Goal: Task Accomplishment & Management: Complete application form

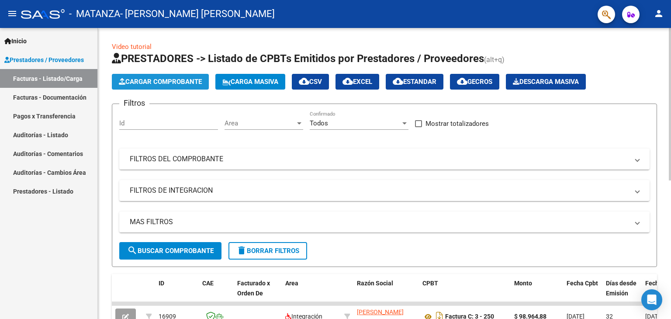
click at [137, 82] on span "Cargar Comprobante" at bounding box center [160, 82] width 83 height 8
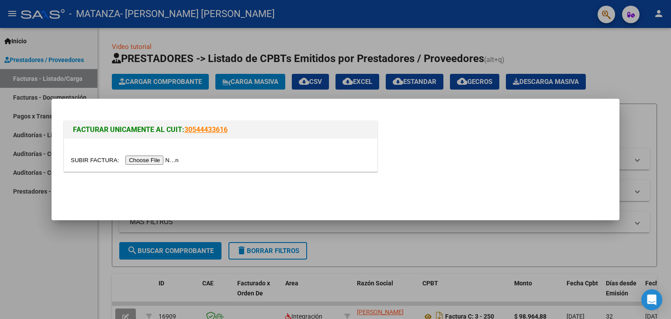
click at [152, 163] on input "file" at bounding box center [126, 159] width 110 height 9
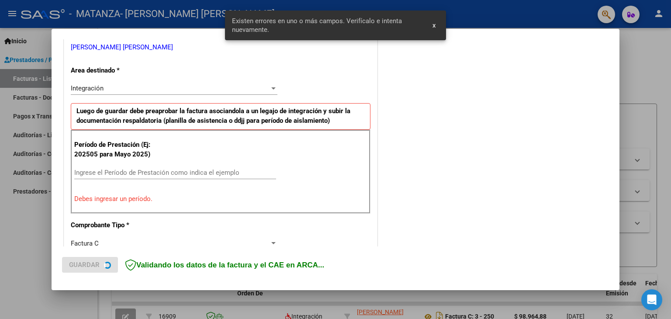
scroll to position [183, 0]
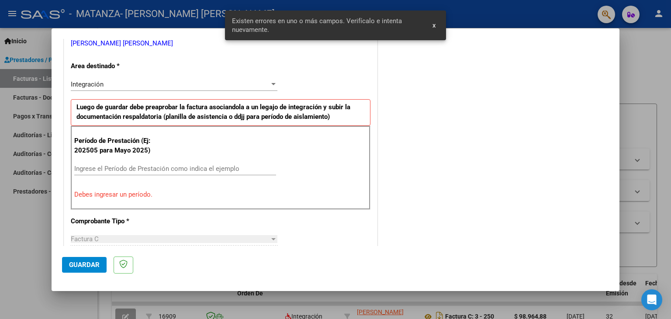
click at [103, 172] on div "Ingrese el Período de Prestación como indica el ejemplo" at bounding box center [175, 168] width 202 height 13
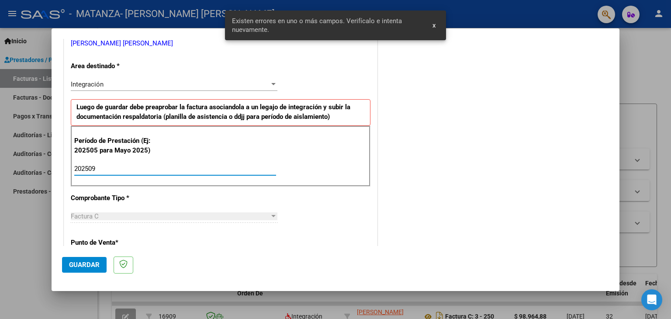
type input "202509"
click at [85, 267] on span "Guardar" at bounding box center [84, 265] width 31 height 8
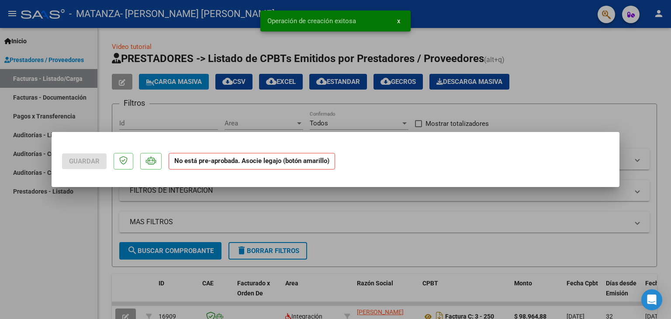
scroll to position [0, 0]
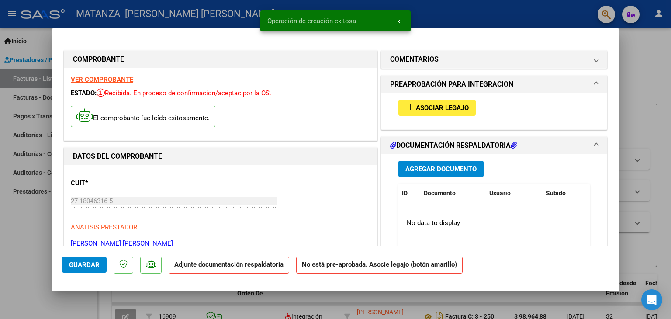
click at [438, 108] on span "Asociar Legajo" at bounding box center [442, 108] width 53 height 8
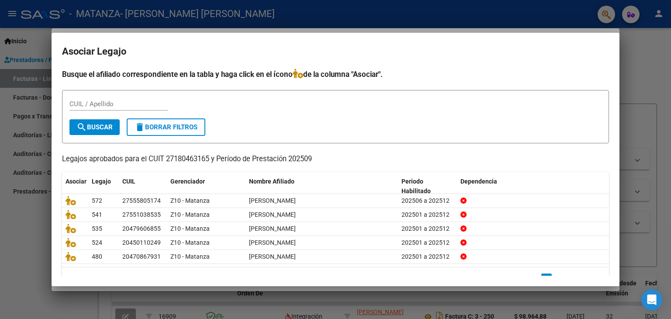
scroll to position [19, 0]
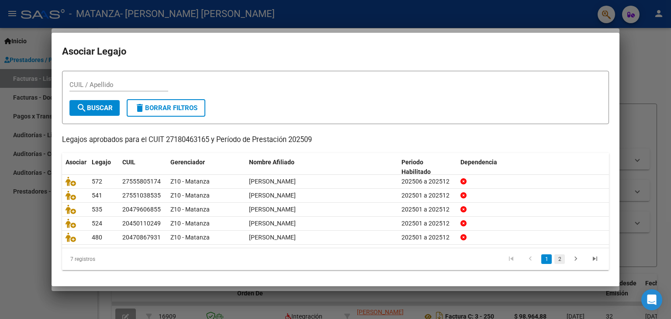
click at [554, 257] on link "2" at bounding box center [559, 259] width 10 height 10
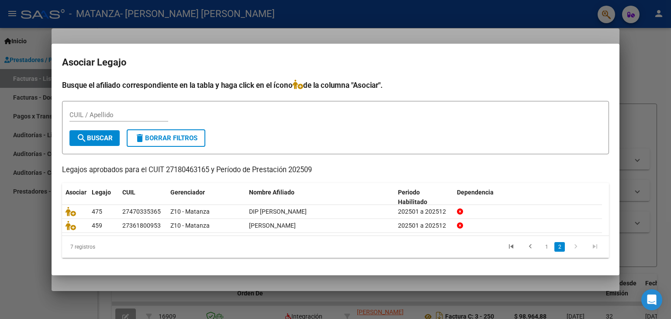
scroll to position [0, 0]
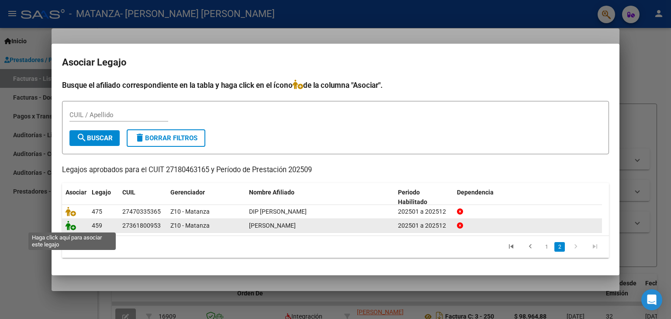
click at [69, 227] on icon at bounding box center [71, 226] width 10 height 10
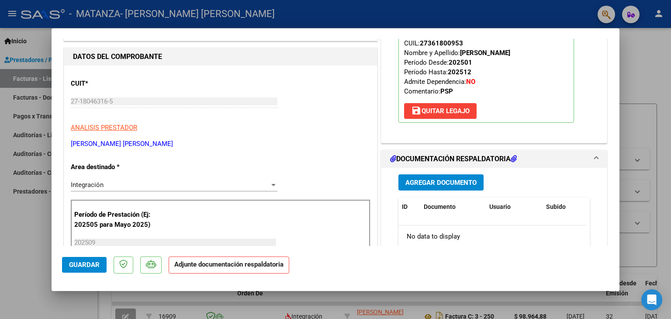
scroll to position [117, 0]
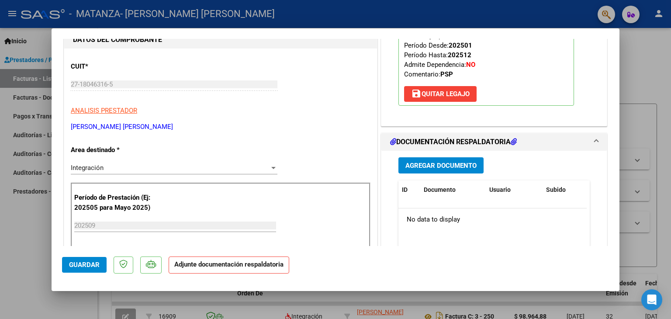
click at [409, 165] on span "Agregar Documento" at bounding box center [440, 166] width 71 height 8
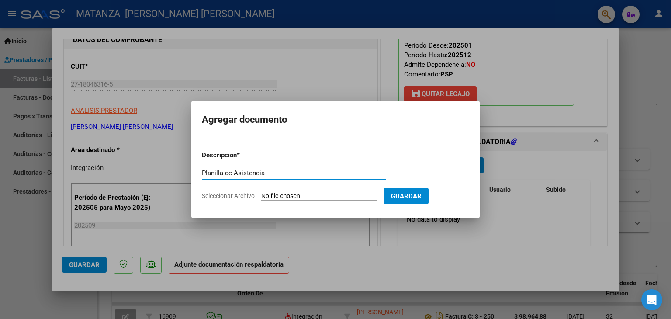
type input "Planilla de Asistencia"
click at [320, 195] on input "Seleccionar Archivo" at bounding box center [319, 196] width 116 height 8
type input "C:\fakepath\Yanina.jpg"
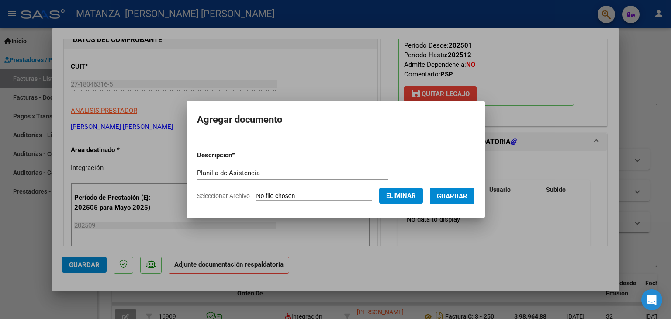
click at [447, 201] on button "Guardar" at bounding box center [452, 196] width 45 height 16
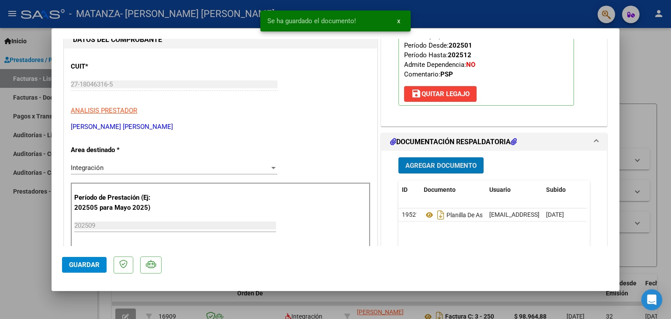
click at [93, 269] on button "Guardar" at bounding box center [84, 265] width 45 height 16
click at [2, 241] on div at bounding box center [335, 159] width 671 height 319
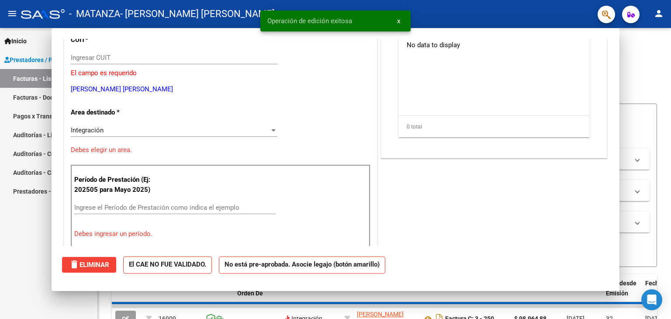
scroll to position [0, 0]
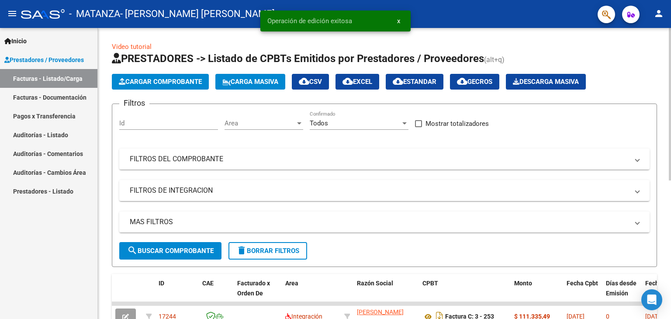
click at [169, 86] on button "Cargar Comprobante" at bounding box center [160, 82] width 97 height 16
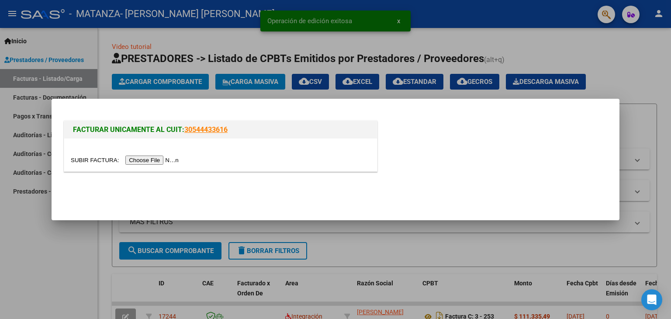
click at [141, 160] on input "file" at bounding box center [126, 159] width 110 height 9
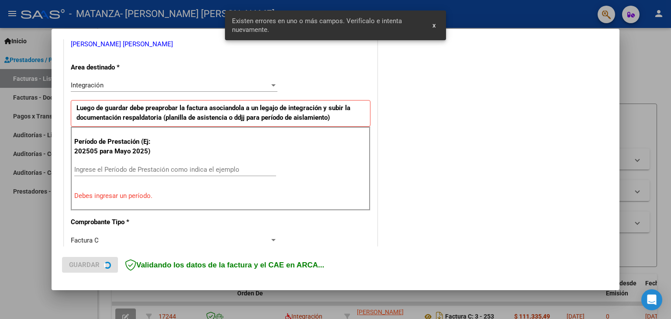
scroll to position [183, 0]
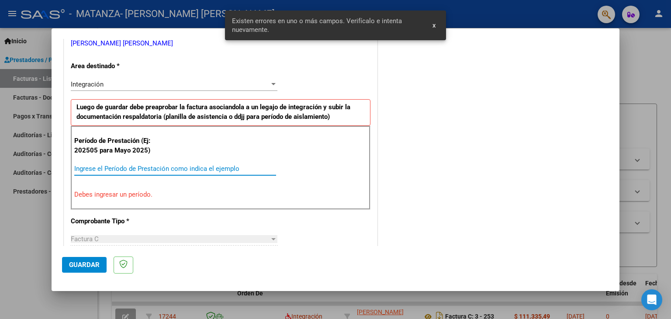
click at [154, 170] on input "Ingrese el Período de Prestación como indica el ejemplo" at bounding box center [175, 169] width 202 height 8
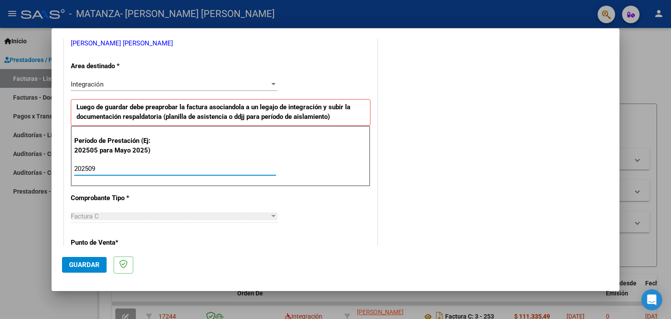
type input "202509"
click at [86, 262] on span "Guardar" at bounding box center [84, 265] width 31 height 8
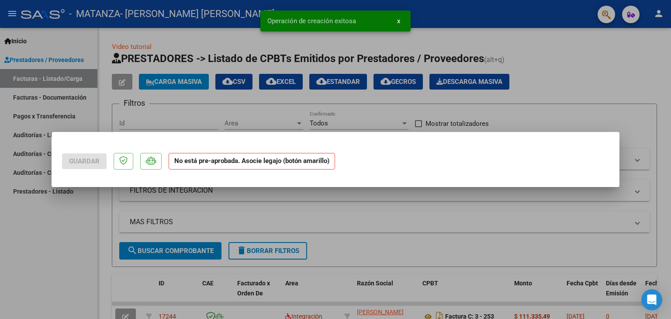
scroll to position [0, 0]
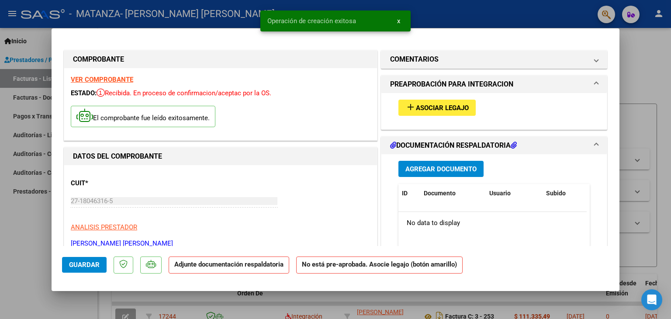
click at [425, 102] on button "add Asociar Legajo" at bounding box center [436, 108] width 77 height 16
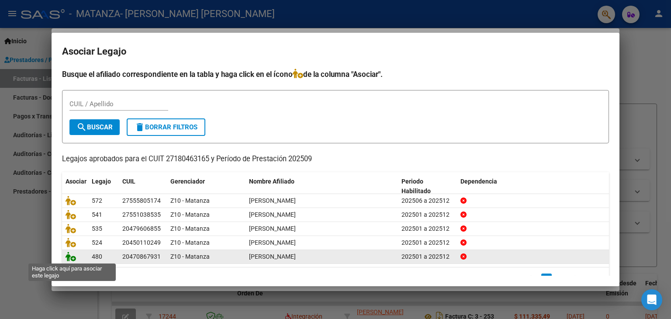
click at [73, 258] on icon at bounding box center [71, 257] width 10 height 10
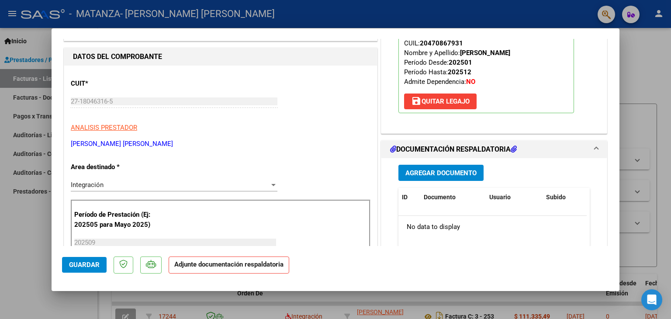
scroll to position [141, 0]
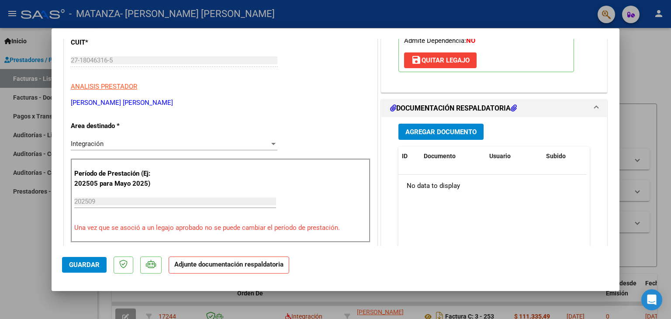
click at [458, 133] on span "Agregar Documento" at bounding box center [440, 132] width 71 height 8
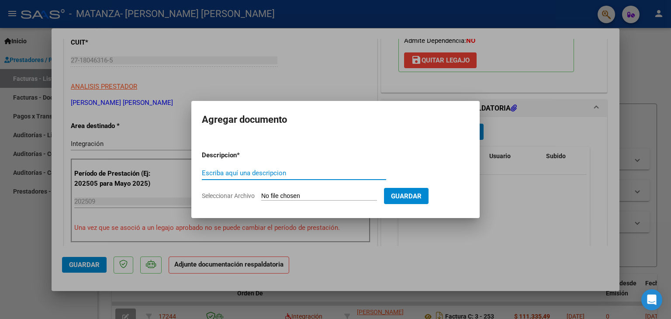
click at [252, 174] on input "Escriba aquí una descripcion" at bounding box center [294, 173] width 184 height 8
type input "Planilla de Asistencia"
click at [279, 193] on input "Seleccionar Archivo" at bounding box center [319, 196] width 116 height 8
type input "C:\fakepath\Robledo.jpg"
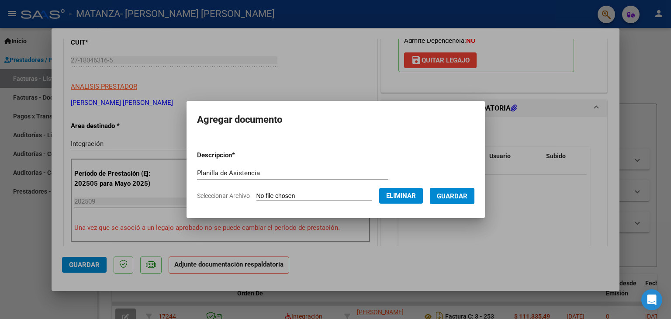
click at [451, 201] on button "Guardar" at bounding box center [452, 196] width 45 height 16
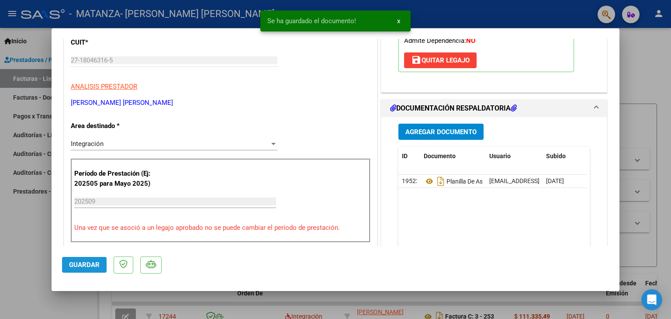
click at [94, 262] on span "Guardar" at bounding box center [84, 265] width 31 height 8
click at [43, 234] on div at bounding box center [335, 159] width 671 height 319
type input "$ 0,00"
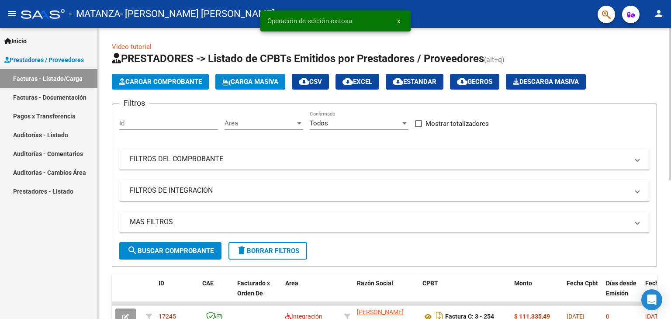
click at [163, 84] on span "Cargar Comprobante" at bounding box center [160, 82] width 83 height 8
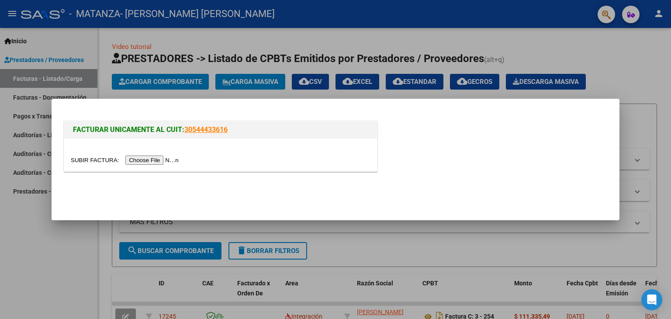
click at [153, 158] on input "file" at bounding box center [126, 159] width 110 height 9
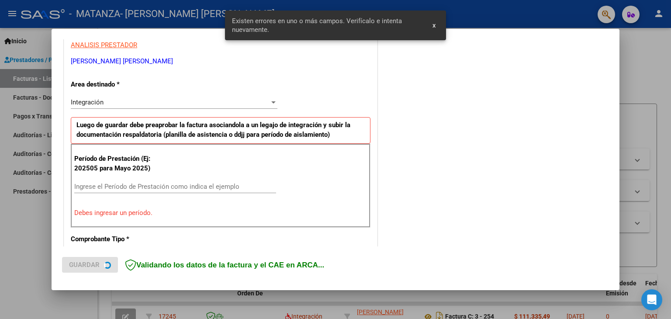
scroll to position [183, 0]
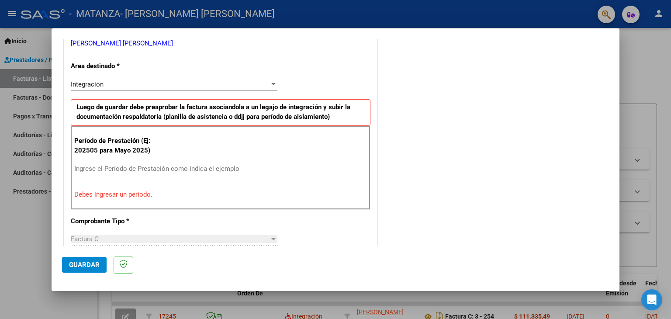
click at [82, 166] on input "Ingrese el Período de Prestación como indica el ejemplo" at bounding box center [175, 169] width 202 height 8
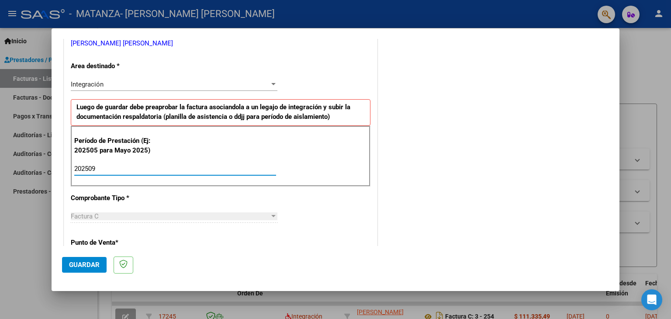
type input "202509"
click at [79, 262] on span "Guardar" at bounding box center [84, 265] width 31 height 8
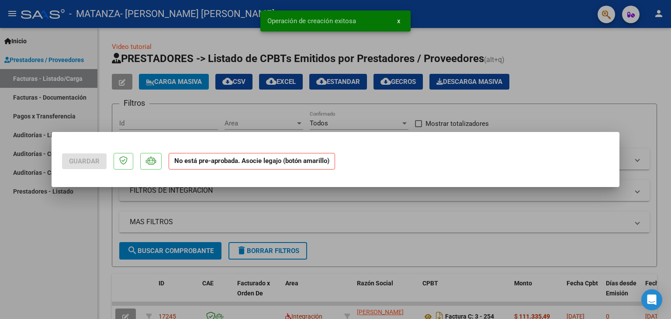
scroll to position [0, 0]
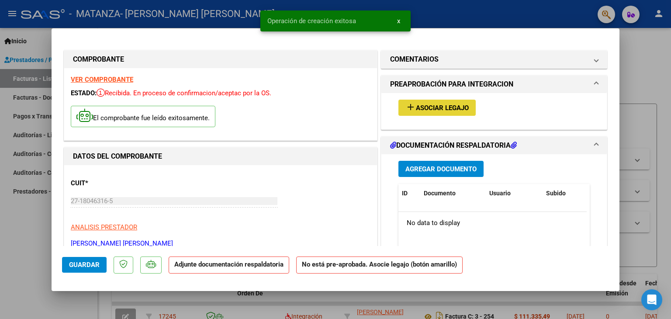
click at [454, 114] on button "add Asociar Legajo" at bounding box center [436, 108] width 77 height 16
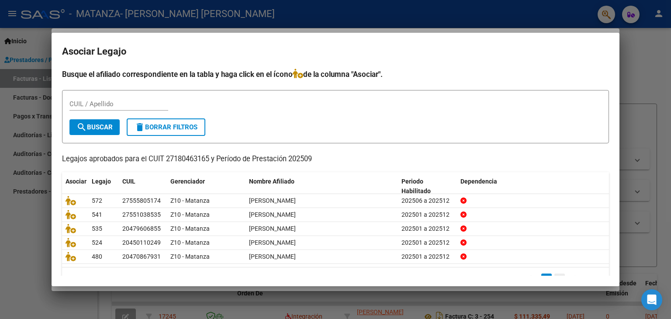
click at [554, 274] on link "2" at bounding box center [559, 278] width 10 height 10
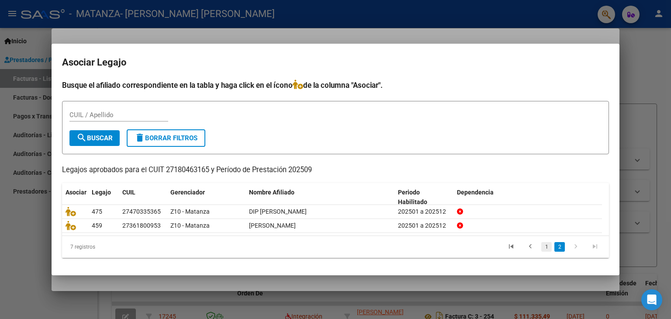
click at [547, 245] on link "1" at bounding box center [546, 247] width 10 height 10
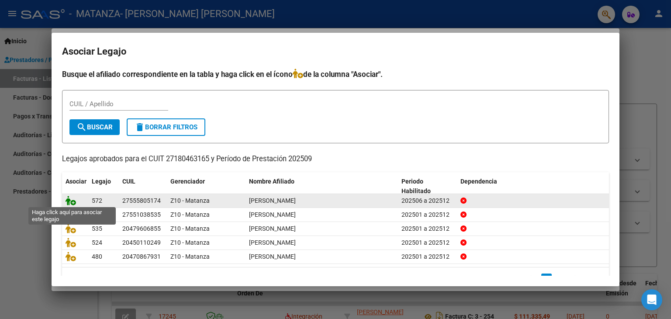
click at [71, 198] on icon at bounding box center [71, 201] width 10 height 10
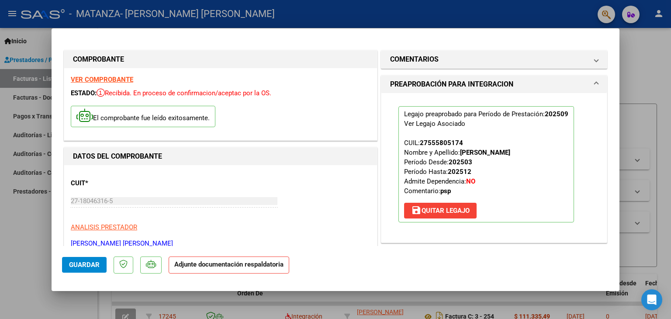
scroll to position [185, 0]
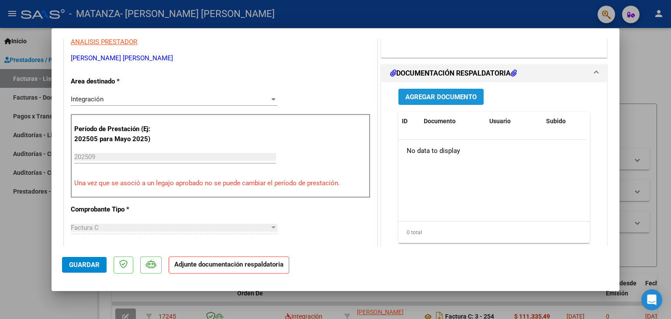
click at [467, 96] on span "Agregar Documento" at bounding box center [440, 97] width 71 height 8
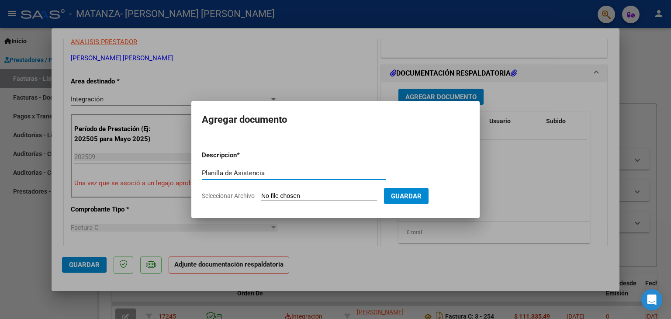
type input "Planilla de Asistencia"
click at [298, 200] on input "Seleccionar Archivo" at bounding box center [319, 196] width 116 height 8
type input "C:\fakepath\Isabella.jpg"
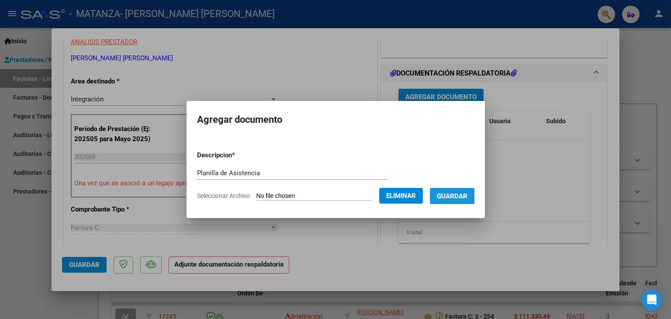
click at [445, 200] on span "Guardar" at bounding box center [452, 196] width 31 height 8
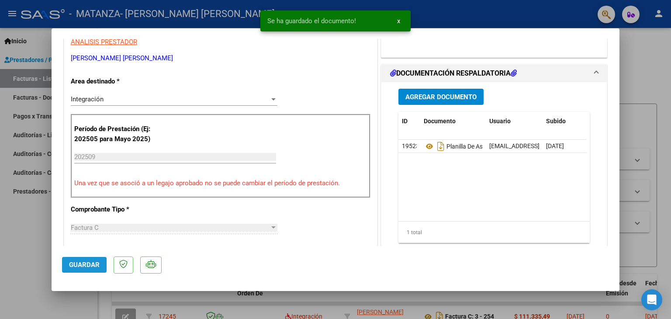
click at [82, 263] on span "Guardar" at bounding box center [84, 265] width 31 height 8
click at [24, 253] on div at bounding box center [335, 159] width 671 height 319
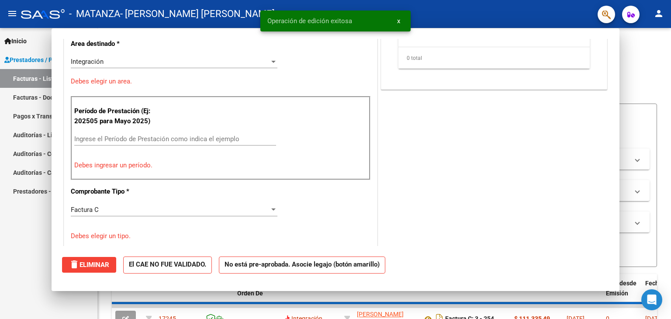
scroll to position [0, 0]
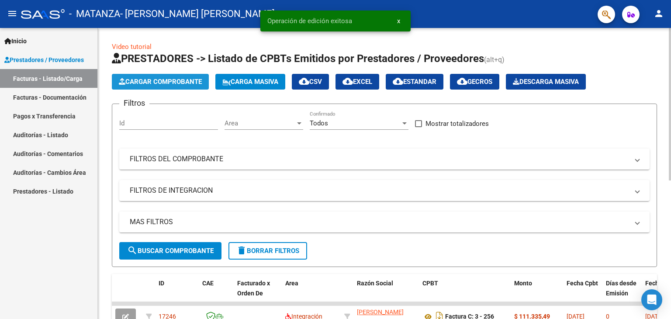
click at [140, 84] on span "Cargar Comprobante" at bounding box center [160, 82] width 83 height 8
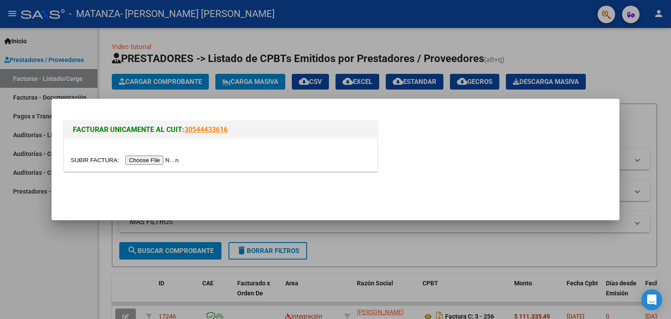
click at [147, 156] on input "file" at bounding box center [126, 159] width 110 height 9
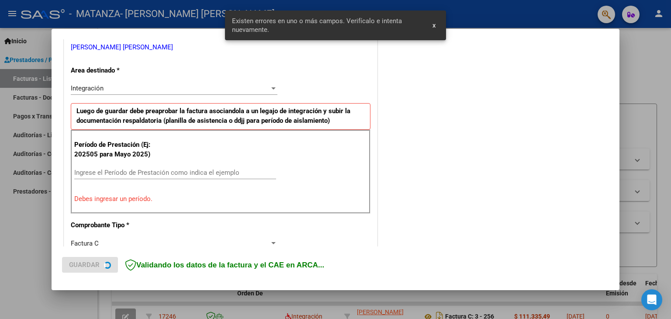
scroll to position [183, 0]
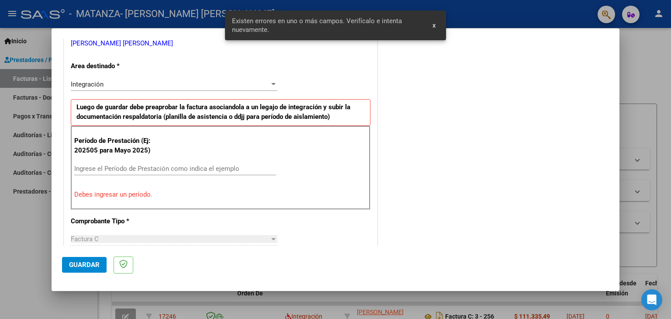
click at [111, 167] on input "Ingrese el Período de Prestación como indica el ejemplo" at bounding box center [175, 169] width 202 height 8
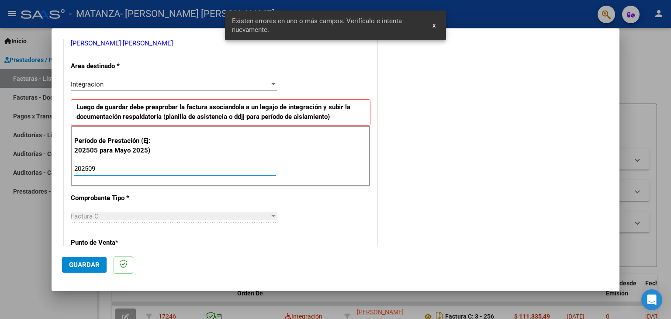
type input "202509"
click at [82, 262] on span "Guardar" at bounding box center [84, 265] width 31 height 8
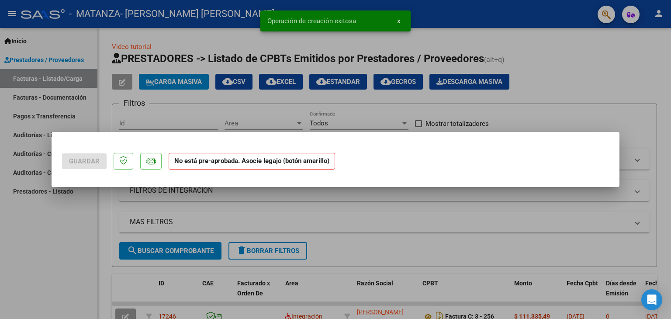
scroll to position [0, 0]
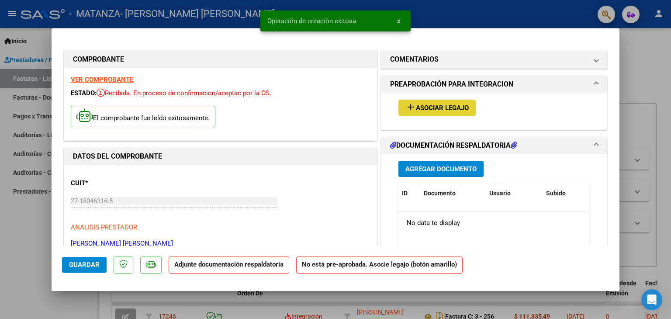
click at [433, 101] on button "add Asociar Legajo" at bounding box center [436, 108] width 77 height 16
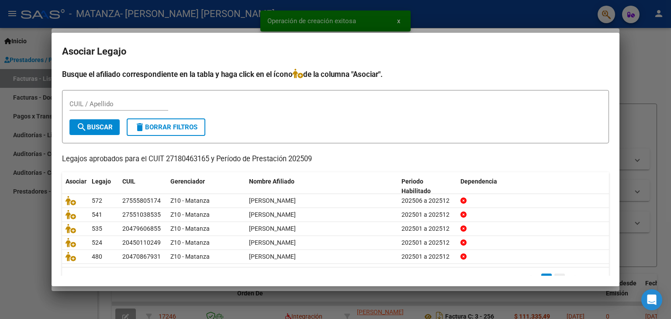
click at [554, 274] on link "2" at bounding box center [559, 278] width 10 height 10
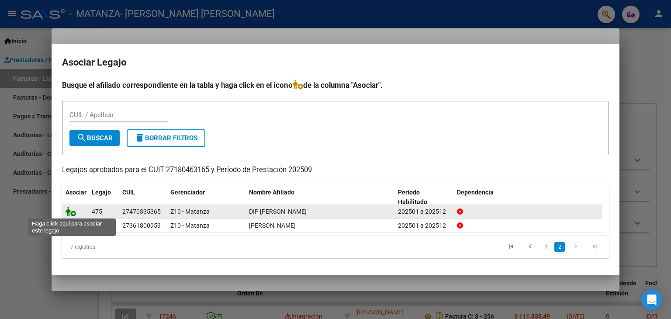
click at [68, 212] on icon at bounding box center [71, 212] width 10 height 10
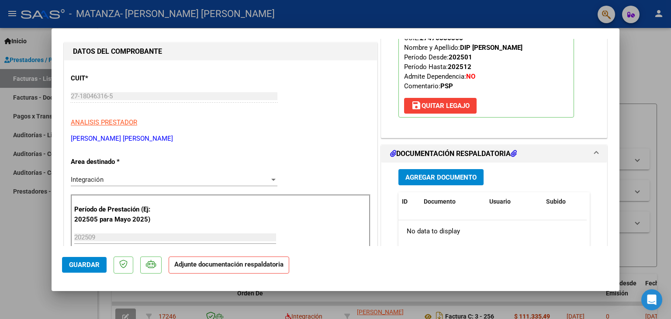
scroll to position [127, 0]
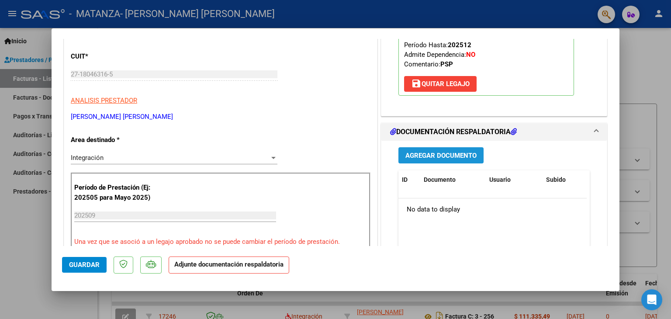
click at [398, 154] on button "Agregar Documento" at bounding box center [440, 155] width 85 height 16
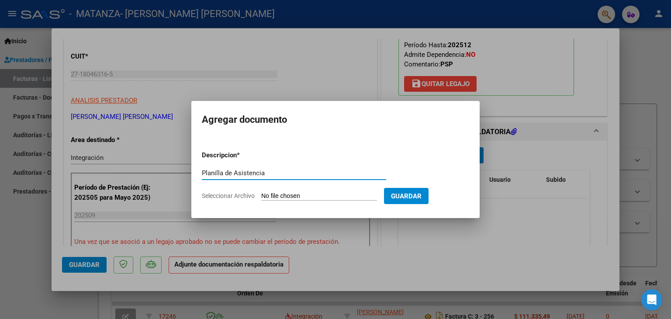
type input "Planilla de Asistencia"
click at [324, 194] on input "Seleccionar Archivo" at bounding box center [319, 196] width 116 height 8
type input "C:\fakepath\Valentina.jpg"
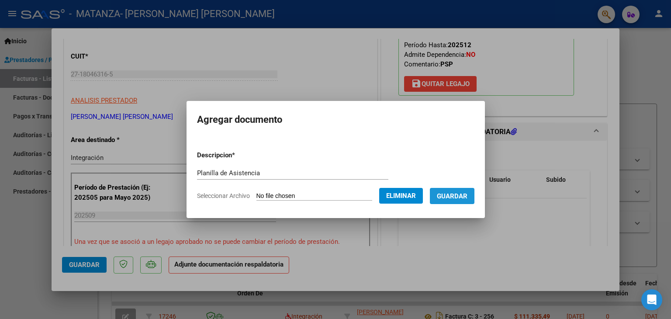
click at [453, 200] on span "Guardar" at bounding box center [452, 196] width 31 height 8
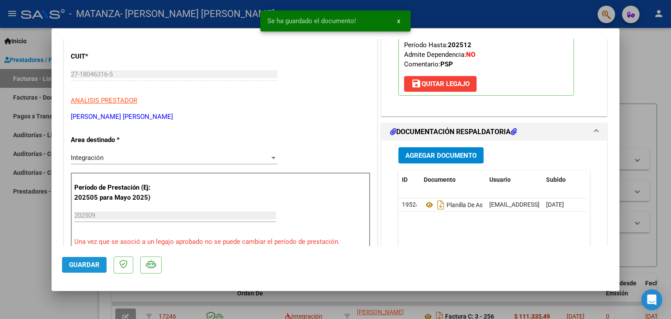
click at [86, 262] on span "Guardar" at bounding box center [84, 265] width 31 height 8
click at [12, 238] on div at bounding box center [335, 159] width 671 height 319
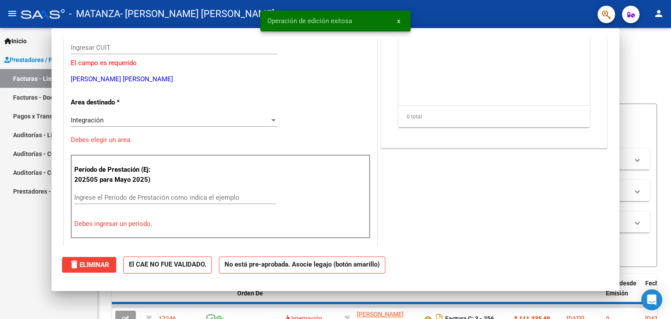
scroll to position [0, 0]
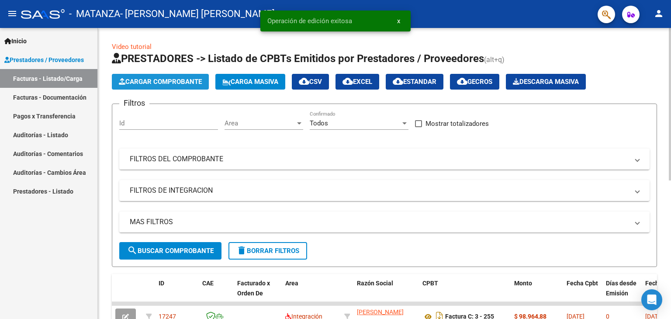
click at [133, 76] on button "Cargar Comprobante" at bounding box center [160, 82] width 97 height 16
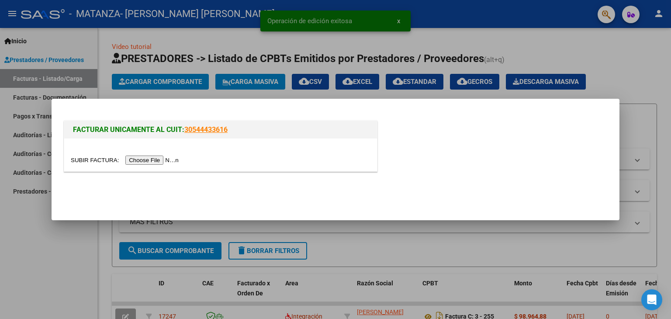
click at [144, 156] on input "file" at bounding box center [126, 159] width 110 height 9
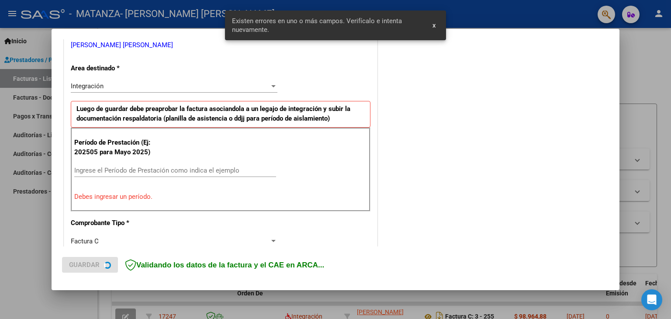
scroll to position [183, 0]
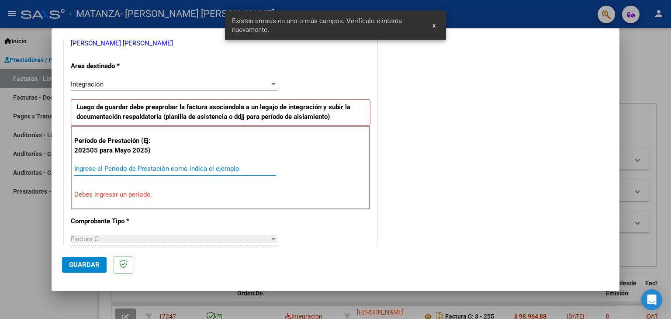
click at [127, 168] on input "Ingrese el Período de Prestación como indica el ejemplo" at bounding box center [175, 169] width 202 height 8
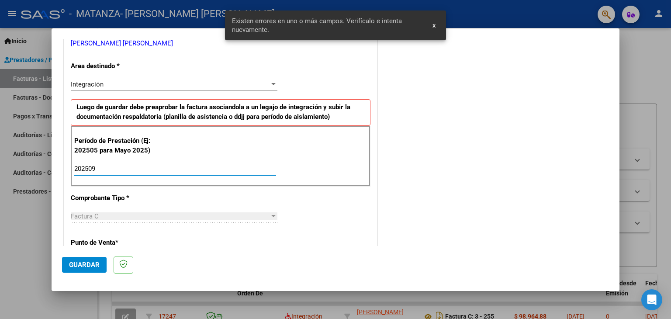
type input "202509"
click at [84, 270] on button "Guardar" at bounding box center [84, 265] width 45 height 16
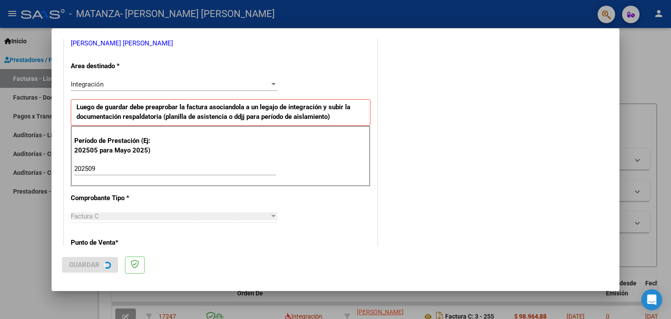
scroll to position [0, 0]
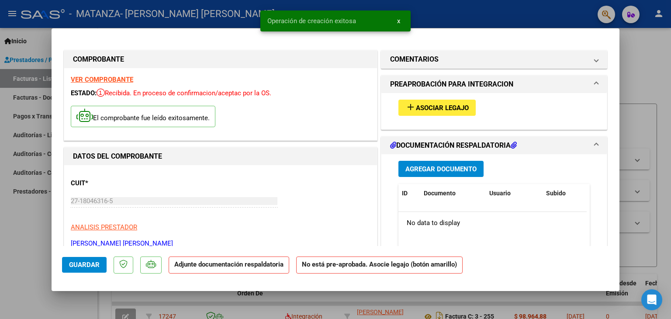
click at [425, 110] on span "Asociar Legajo" at bounding box center [442, 108] width 53 height 8
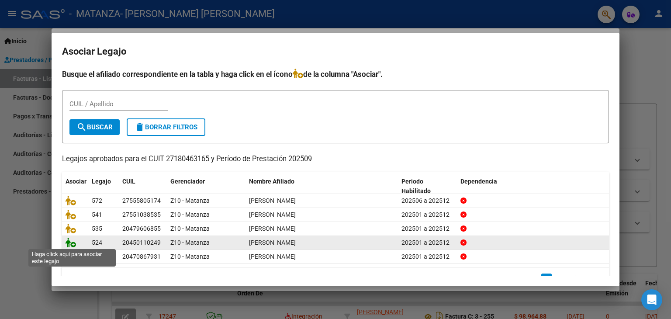
click at [67, 240] on icon at bounding box center [71, 243] width 10 height 10
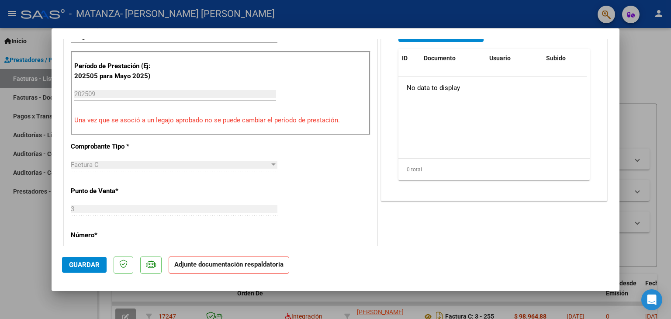
scroll to position [170, 0]
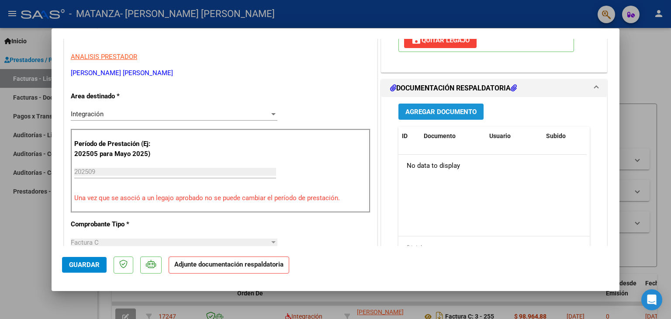
click at [465, 111] on span "Agregar Documento" at bounding box center [440, 112] width 71 height 8
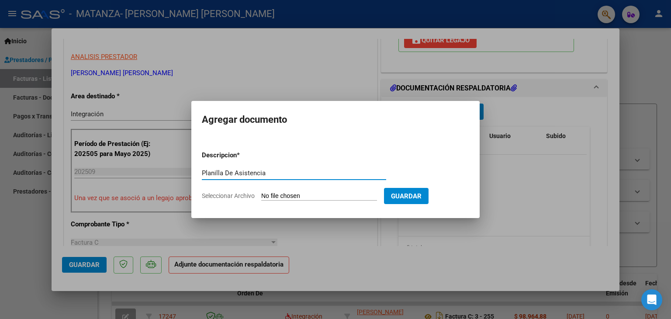
type input "Planilla De Asistencia"
click at [299, 196] on input "Seleccionar Archivo" at bounding box center [319, 196] width 116 height 8
type input "C:\fakepath\Lautaro.jpg"
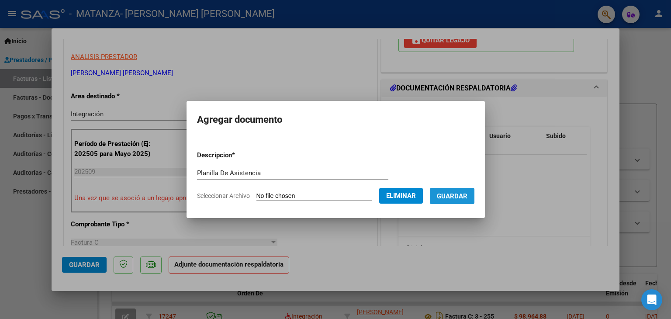
click at [450, 196] on span "Guardar" at bounding box center [452, 196] width 31 height 8
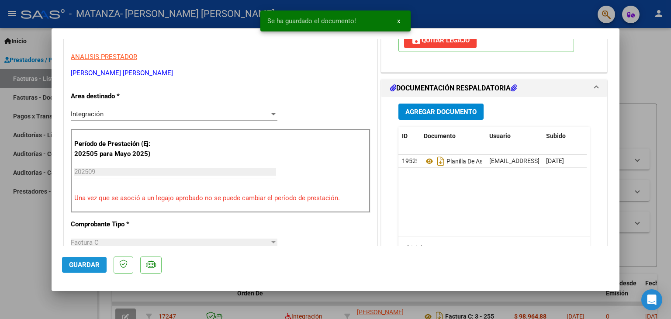
click at [79, 266] on span "Guardar" at bounding box center [84, 265] width 31 height 8
click at [37, 262] on div at bounding box center [335, 159] width 671 height 319
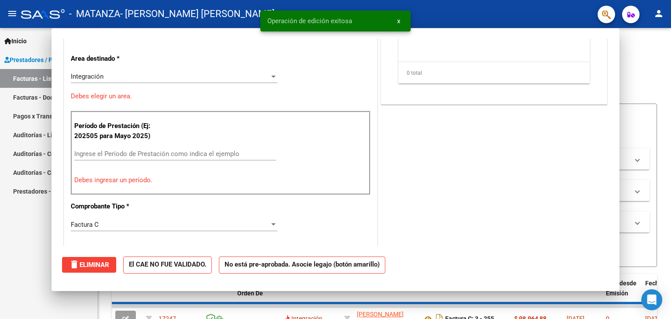
scroll to position [0, 0]
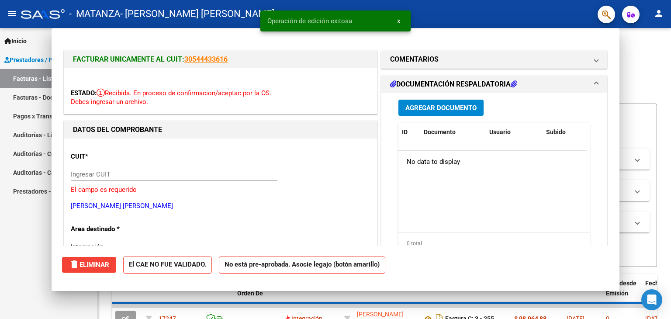
click at [37, 262] on div "Inicio Instructivos Contacto OS Prestadores / Proveedores Facturas - Listado/Ca…" at bounding box center [48, 173] width 97 height 291
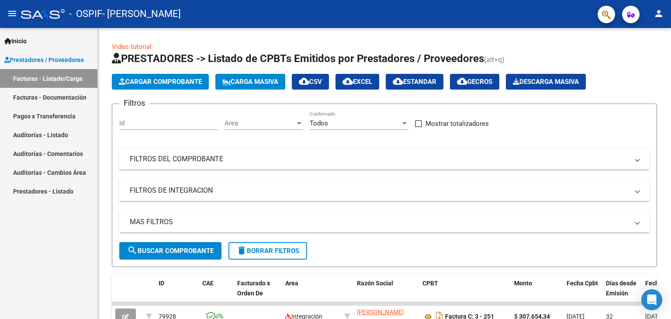
click at [65, 65] on link "Prestadores / Proveedores" at bounding box center [48, 59] width 97 height 19
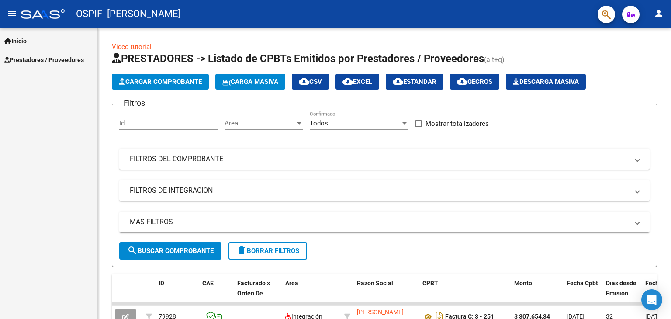
click at [65, 65] on link "Prestadores / Proveedores" at bounding box center [48, 59] width 97 height 19
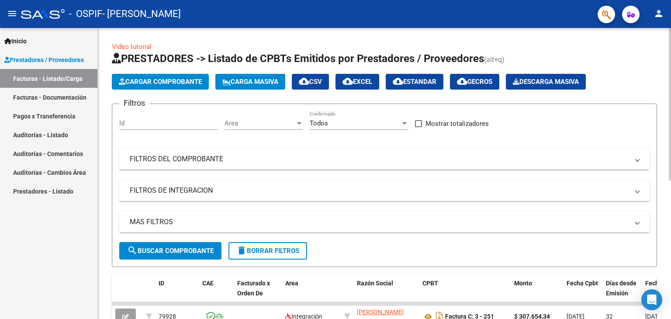
drag, startPoint x: 158, startPoint y: 79, endPoint x: 148, endPoint y: 84, distance: 11.7
click at [148, 84] on span "Cargar Comprobante" at bounding box center [160, 82] width 83 height 8
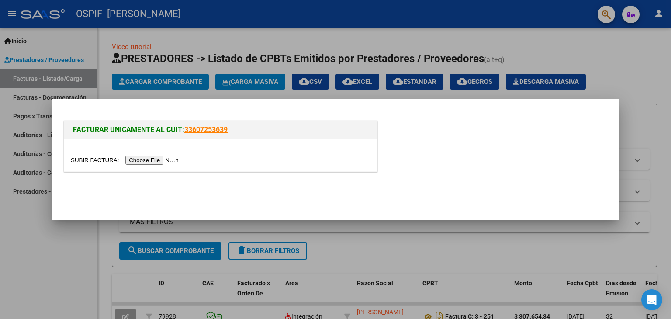
click at [143, 159] on input "file" at bounding box center [126, 159] width 110 height 9
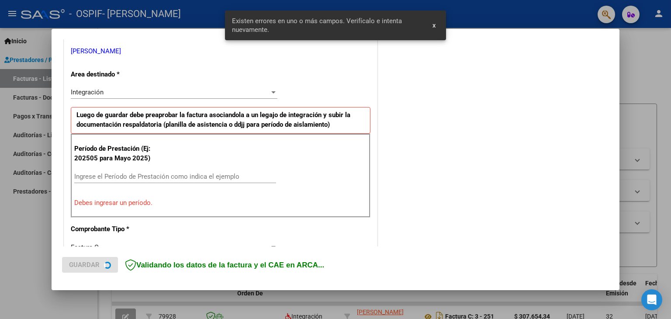
scroll to position [183, 0]
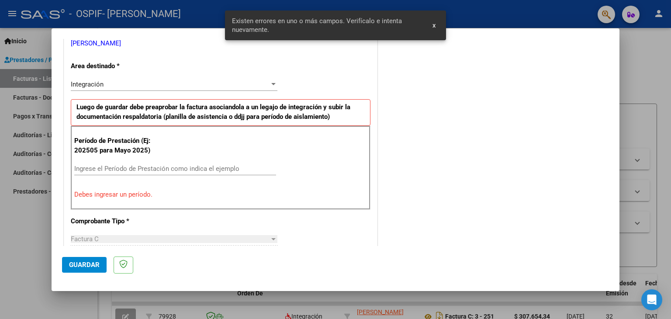
click at [169, 169] on input "Ingrese el Período de Prestación como indica el ejemplo" at bounding box center [175, 169] width 202 height 8
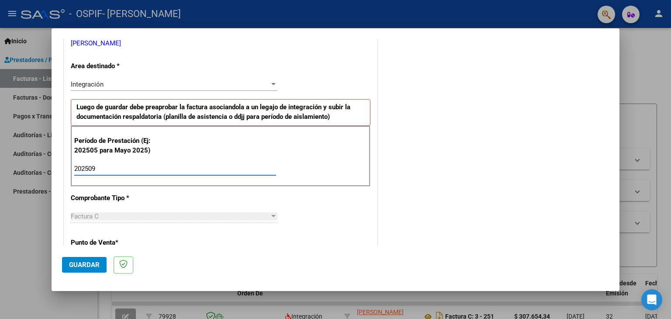
type input "202509"
click at [83, 264] on span "Guardar" at bounding box center [84, 265] width 31 height 8
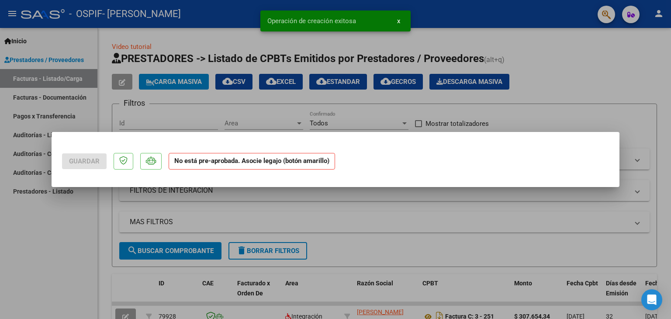
scroll to position [0, 0]
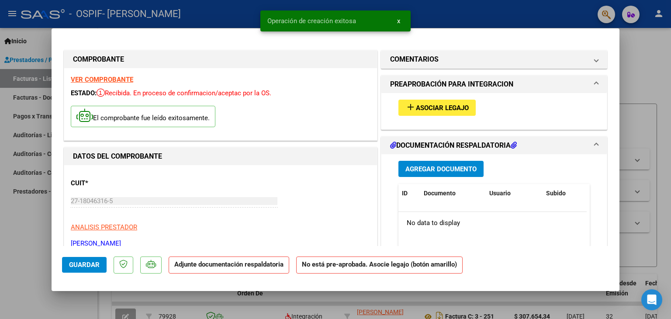
click at [410, 106] on mat-icon "add" at bounding box center [410, 107] width 10 height 10
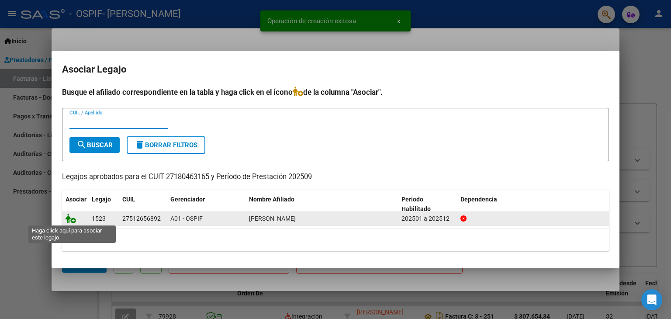
click at [68, 217] on icon at bounding box center [71, 219] width 10 height 10
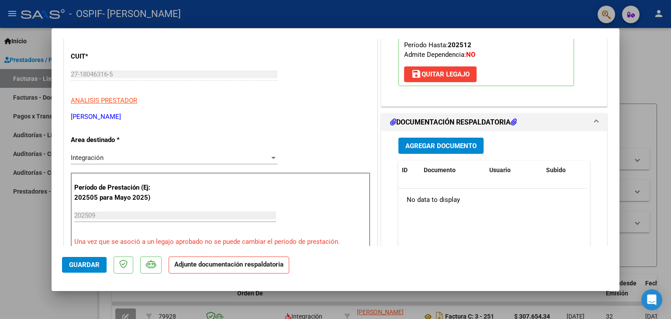
scroll to position [145, 0]
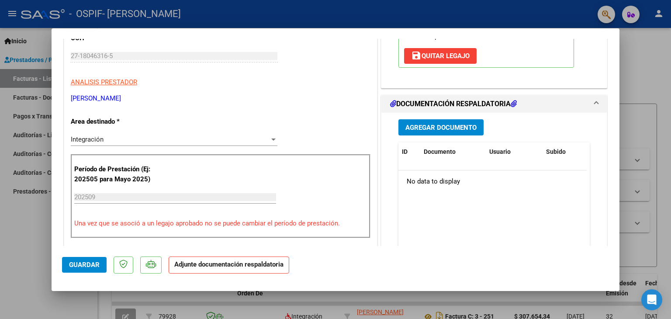
click at [434, 125] on span "Agregar Documento" at bounding box center [440, 128] width 71 height 8
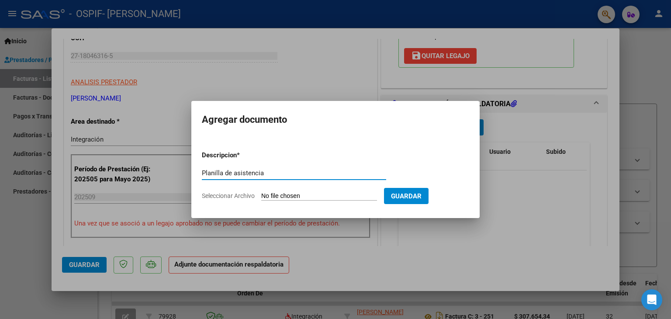
type input "Planilla de asistencia"
click at [312, 203] on form "Descripcion * Planilla de asistencia Escriba aquí una descripcion Seleccionar A…" at bounding box center [335, 176] width 267 height 64
click at [305, 198] on input "Seleccionar Archivo" at bounding box center [319, 196] width 116 height 8
type input "C:\fakepath\[PERSON_NAME].jpg"
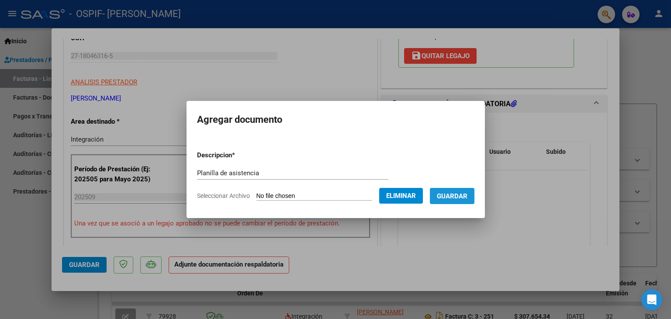
click at [454, 194] on span "Guardar" at bounding box center [452, 196] width 31 height 8
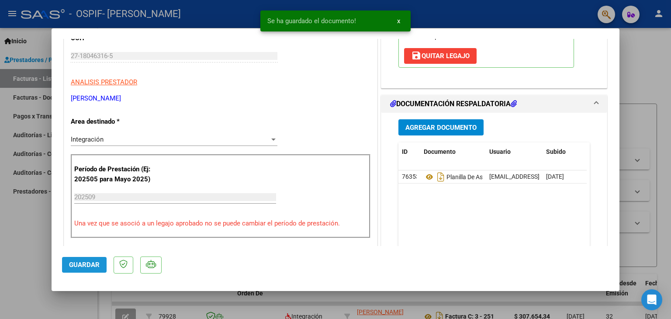
click at [94, 260] on button "Guardar" at bounding box center [84, 265] width 45 height 16
click at [30, 247] on div at bounding box center [335, 159] width 671 height 319
type input "$ 0,00"
